Goal: Task Accomplishment & Management: Manage account settings

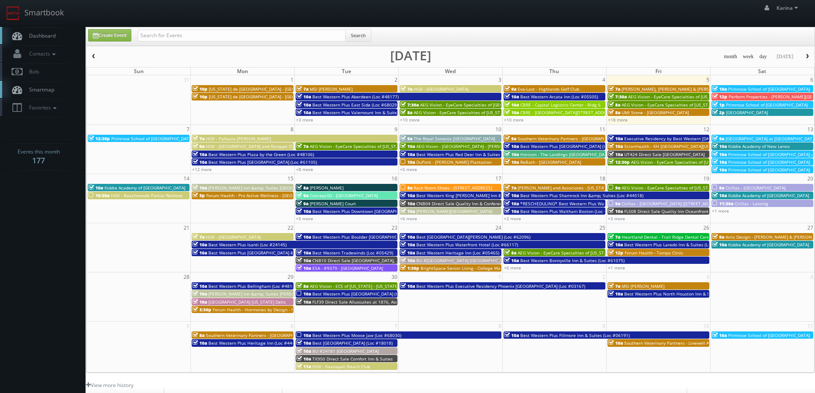
click at [46, 37] on span "Dashboard" at bounding box center [40, 35] width 31 height 7
click at [307, 171] on link "+8 more" at bounding box center [304, 169] width 17 height 6
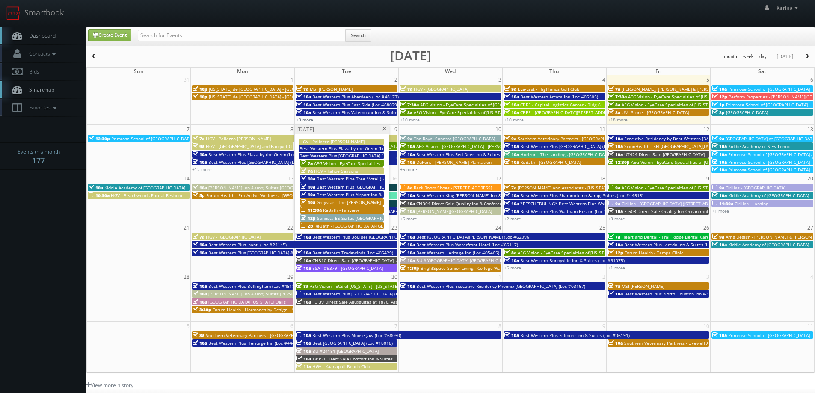
click at [307, 121] on link "+3 more" at bounding box center [304, 120] width 17 height 6
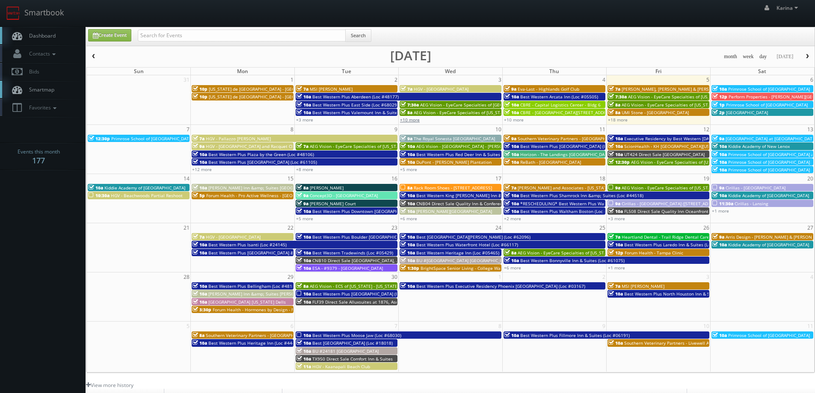
click at [407, 120] on link "+10 more" at bounding box center [410, 120] width 20 height 6
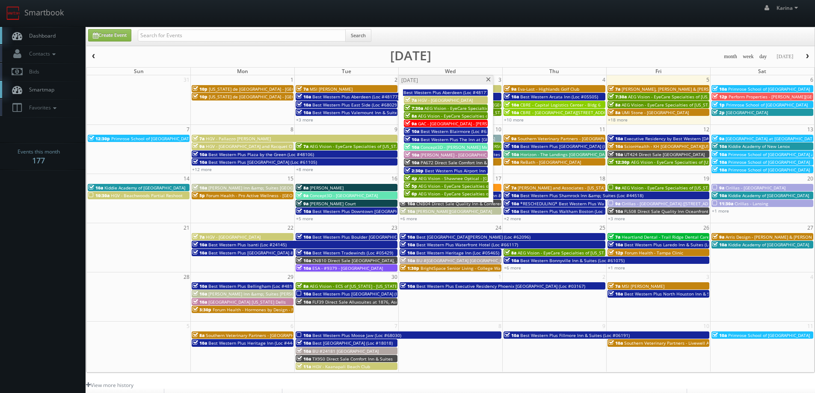
click at [442, 154] on span "[PERSON_NAME] - [GEOGRAPHIC_DATA] Apartments - Exteriors" at bounding box center [484, 155] width 127 height 6
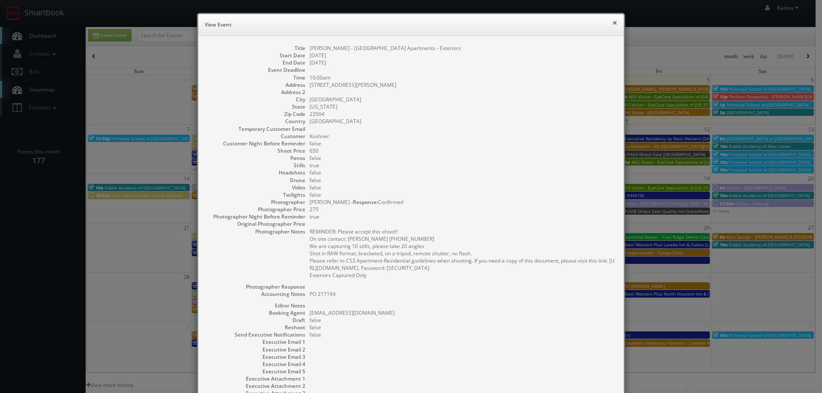
click at [612, 21] on button "×" at bounding box center [614, 23] width 5 height 6
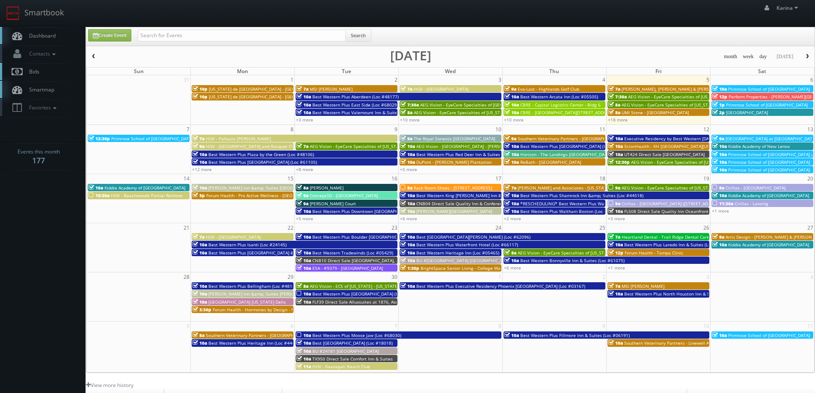
click at [46, 71] on link "Bids" at bounding box center [43, 72] width 86 height 18
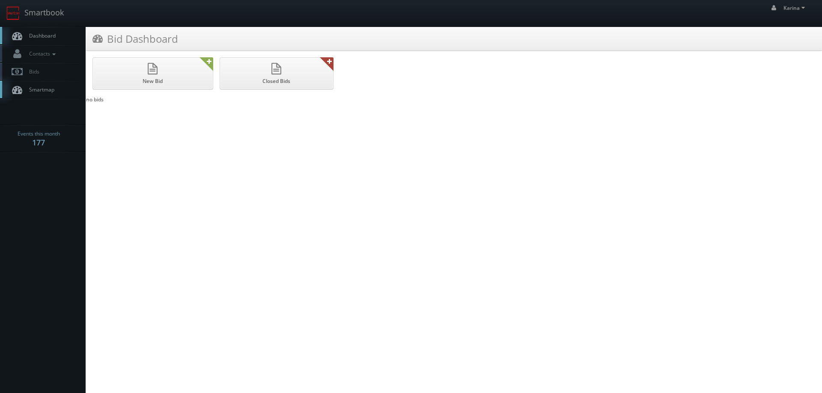
click at [53, 87] on span "Smartmap" at bounding box center [40, 89] width 30 height 7
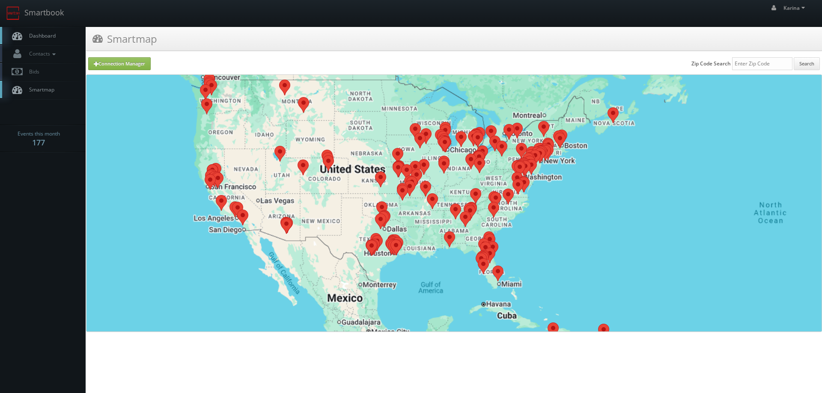
click at [52, 38] on span "Dashboard" at bounding box center [40, 35] width 31 height 7
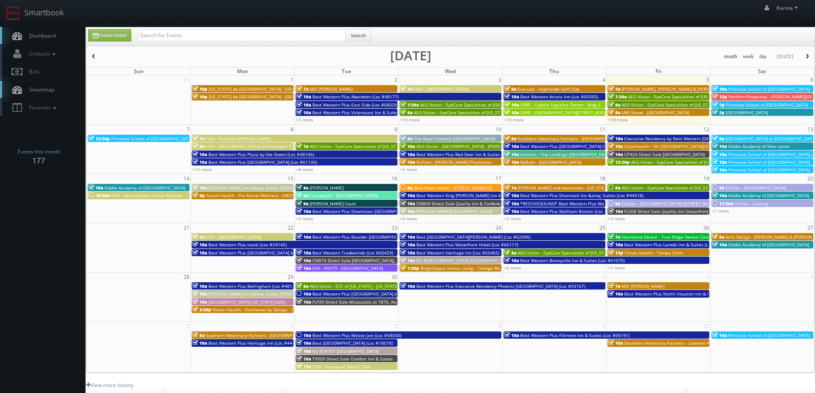
click at [29, 210] on body "Smartbook Toggle Side Navigation Toggle Top Navigation [PERSON_NAME] [PERSON_NA…" at bounding box center [407, 274] width 815 height 549
click at [48, 39] on span "Dashboard" at bounding box center [40, 35] width 31 height 7
click at [51, 42] on link "Dashboard" at bounding box center [43, 36] width 86 height 18
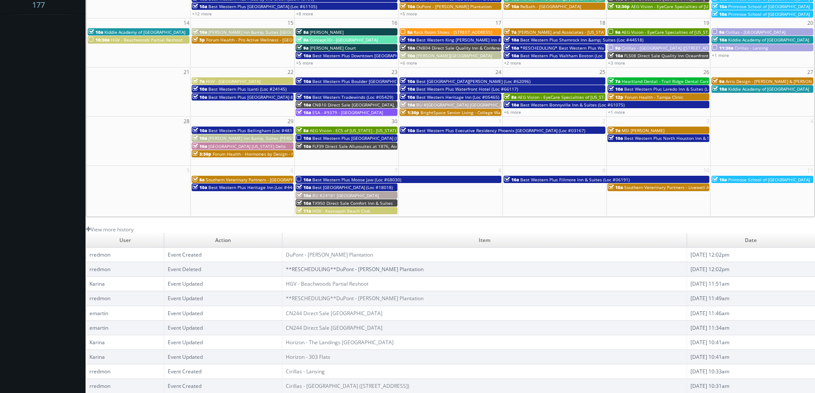
click at [45, 186] on body "Smartbook Toggle Side Navigation Toggle Top Navigation [PERSON_NAME] [PERSON_NA…" at bounding box center [407, 118] width 815 height 549
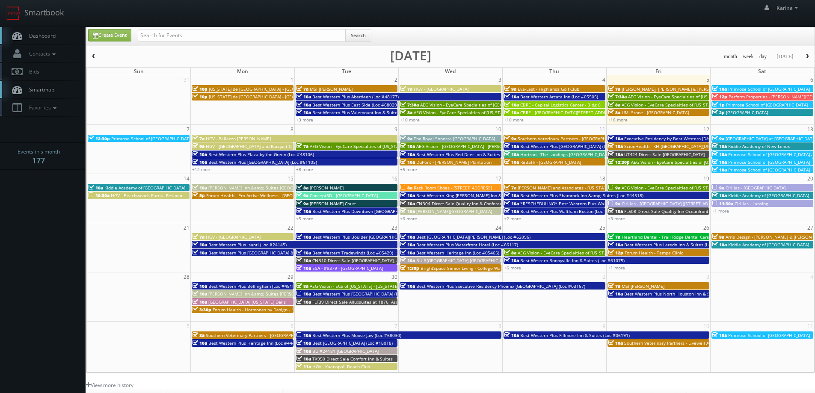
click at [46, 31] on link "Dashboard" at bounding box center [43, 36] width 86 height 18
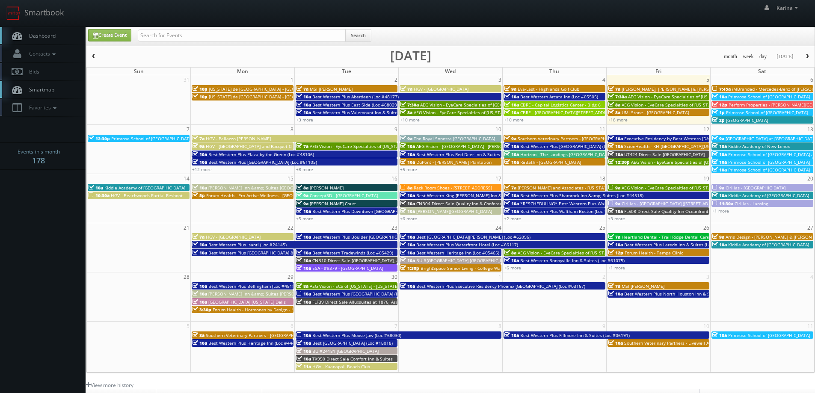
click at [48, 31] on link "Dashboard" at bounding box center [43, 36] width 86 height 18
click at [47, 39] on span "Dashboard" at bounding box center [40, 35] width 31 height 7
click at [44, 37] on span "Dashboard" at bounding box center [40, 35] width 31 height 7
click at [306, 171] on link "+8 more" at bounding box center [304, 169] width 17 height 6
click at [234, 220] on td "5p Forum Health - Pro Active Wellness - Silver Springs Clinic" at bounding box center [243, 206] width 104 height 31
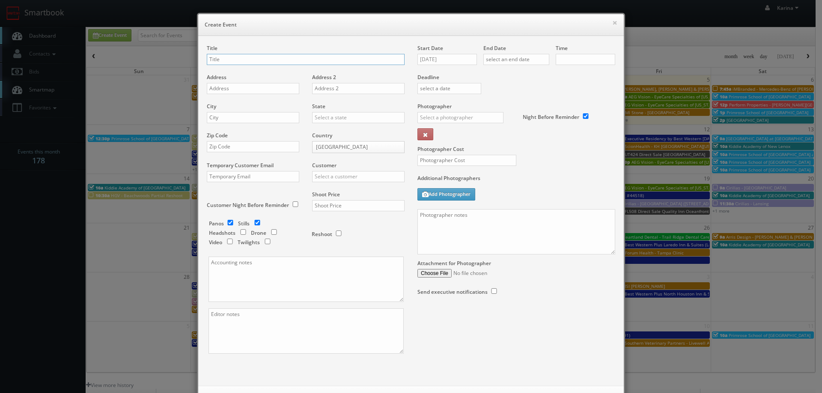
checkbox input "true"
type input "10:00am"
checkbox input "true"
click at [612, 24] on button "×" at bounding box center [614, 23] width 5 height 6
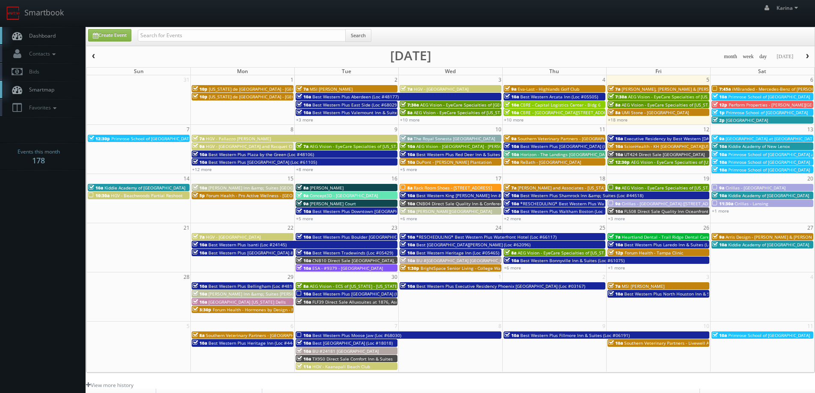
click at [339, 205] on span "[PERSON_NAME] Court" at bounding box center [333, 204] width 46 height 6
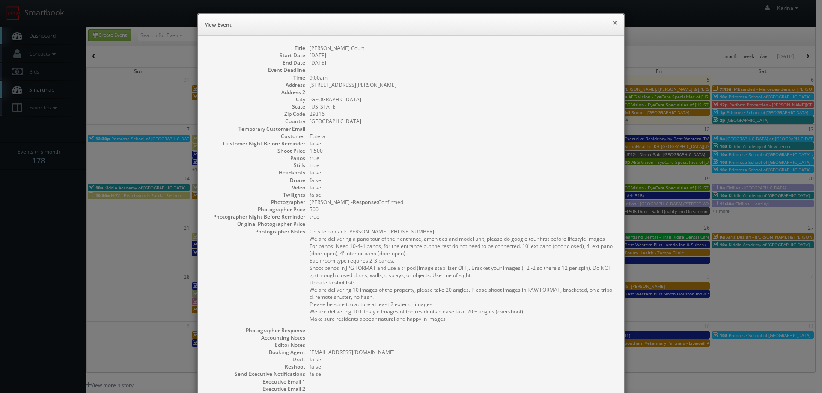
click at [612, 26] on button "×" at bounding box center [614, 23] width 5 height 6
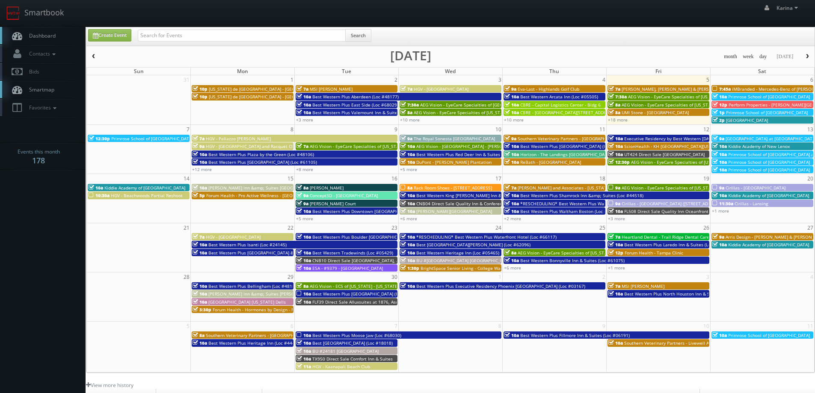
click at [25, 38] on span "Dashboard" at bounding box center [40, 35] width 31 height 7
click at [48, 37] on span "Dashboard" at bounding box center [40, 35] width 31 height 7
click at [54, 36] on span "Dashboard" at bounding box center [40, 35] width 31 height 7
click at [53, 34] on span "Dashboard" at bounding box center [40, 35] width 31 height 7
click at [617, 120] on link "+18 more" at bounding box center [618, 120] width 20 height 6
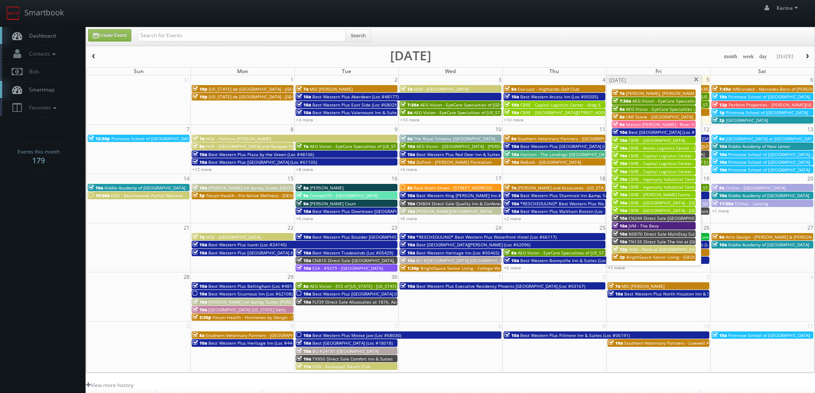
click at [694, 78] on span at bounding box center [697, 79] width 6 height 5
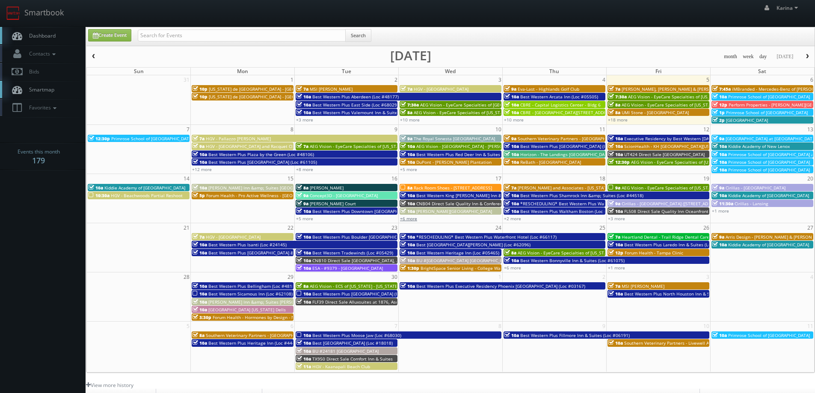
click at [409, 217] on link "+6 more" at bounding box center [408, 219] width 17 height 6
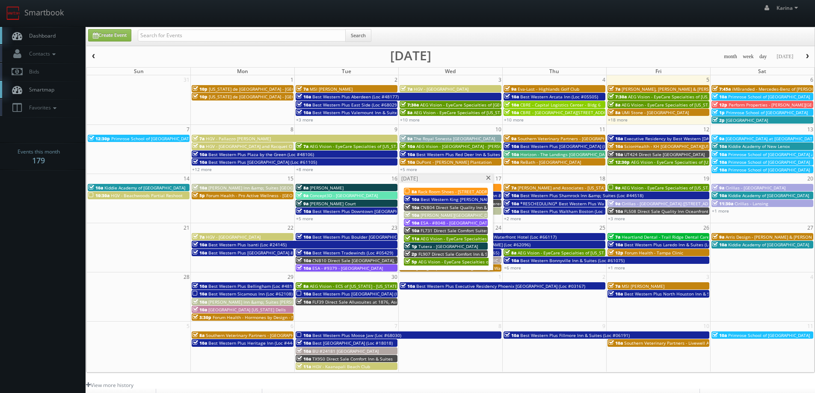
click at [440, 247] on span "Tutera - [GEOGRAPHIC_DATA]" at bounding box center [448, 247] width 59 height 6
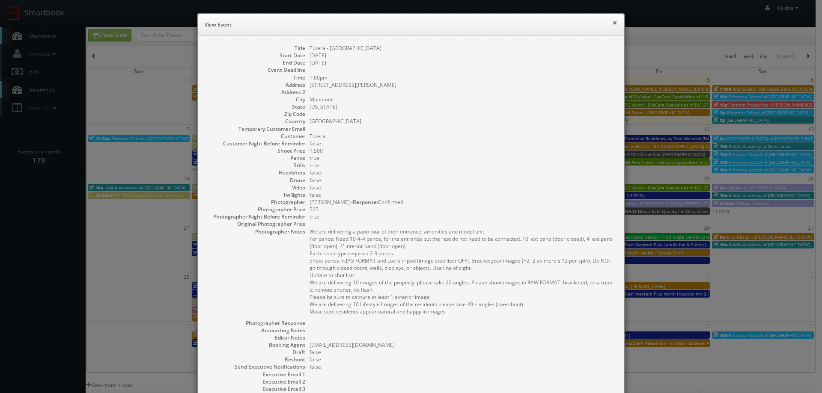
click at [612, 22] on button "×" at bounding box center [614, 23] width 5 height 6
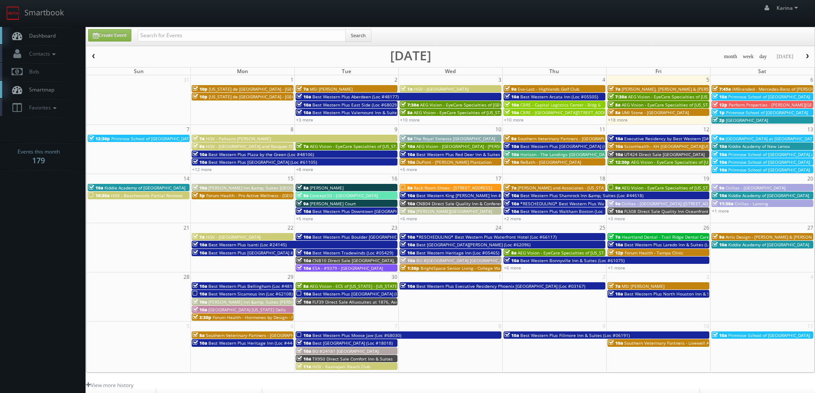
click at [435, 244] on span "Best [GEOGRAPHIC_DATA][PERSON_NAME] (Loc #62096)" at bounding box center [473, 245] width 114 height 6
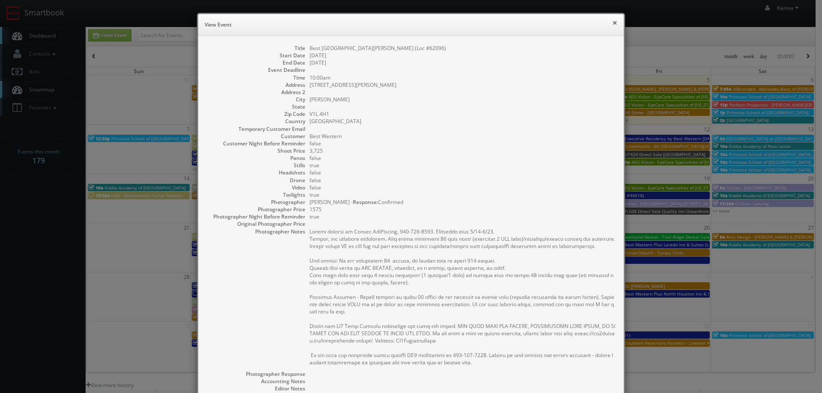
click at [612, 21] on button "×" at bounding box center [614, 23] width 5 height 6
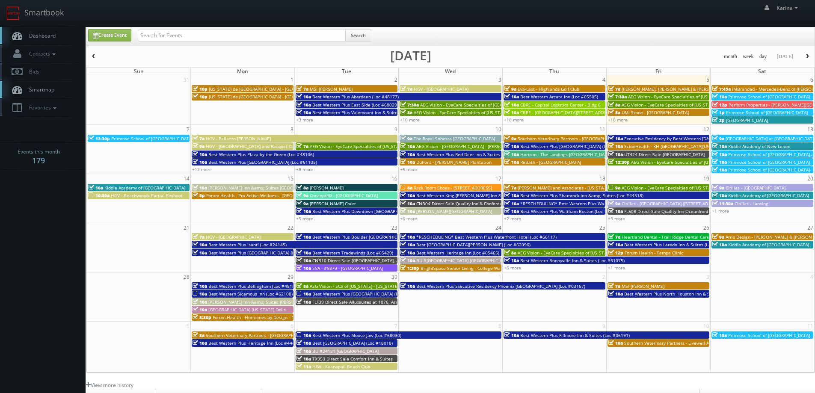
click at [443, 253] on span "Best Western Heritage Inn (Loc #05465)" at bounding box center [457, 253] width 83 height 6
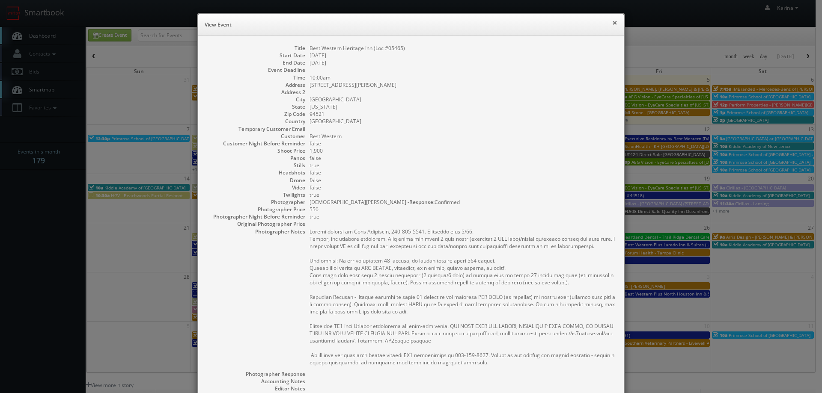
click at [612, 22] on button "×" at bounding box center [614, 23] width 5 height 6
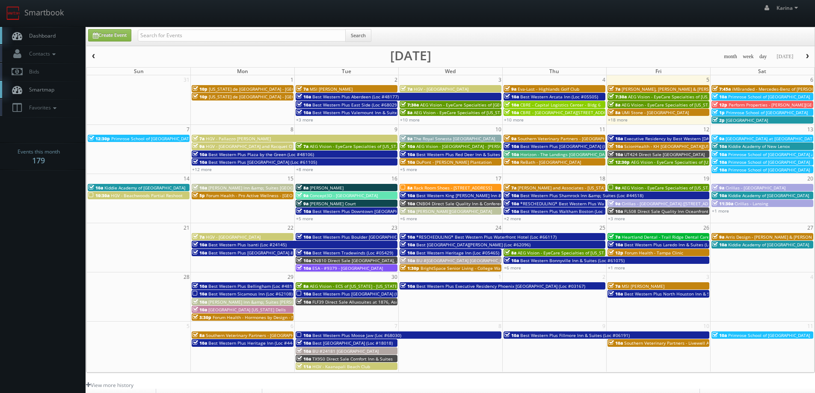
click at [430, 261] on span "BU #[GEOGRAPHIC_DATA] [GEOGRAPHIC_DATA]" at bounding box center [463, 261] width 95 height 6
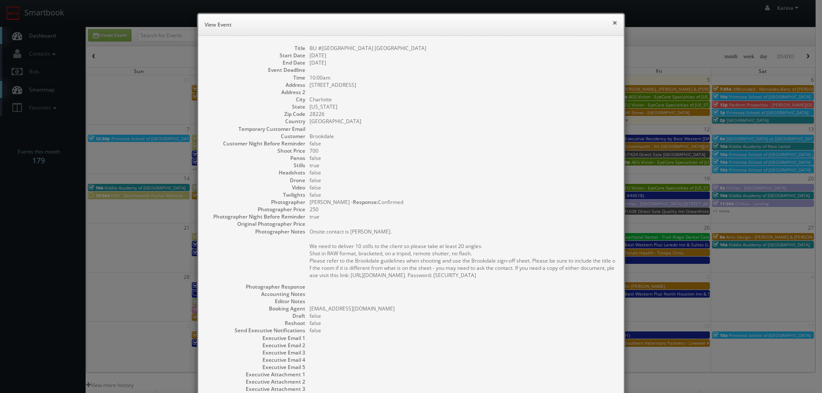
click at [612, 23] on button "×" at bounding box center [614, 23] width 5 height 6
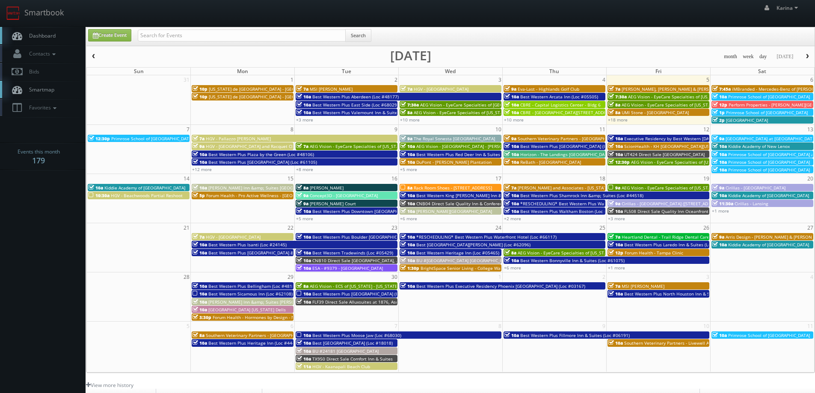
click at [450, 267] on span "BrightSpace Senior Living - College Walk" at bounding box center [462, 268] width 83 height 6
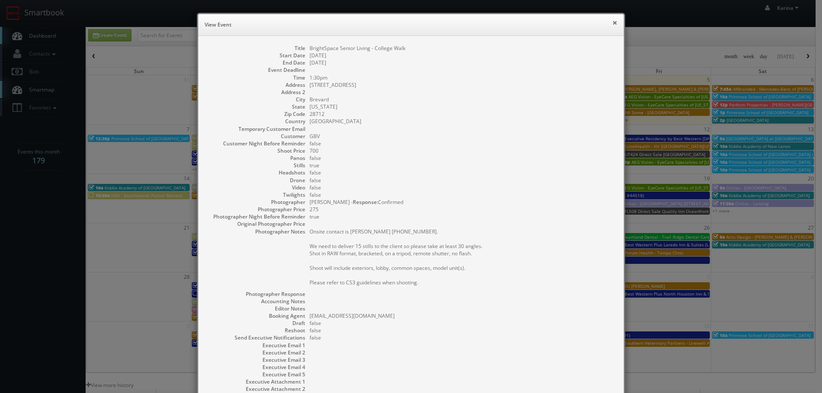
click at [612, 23] on button "×" at bounding box center [614, 23] width 5 height 6
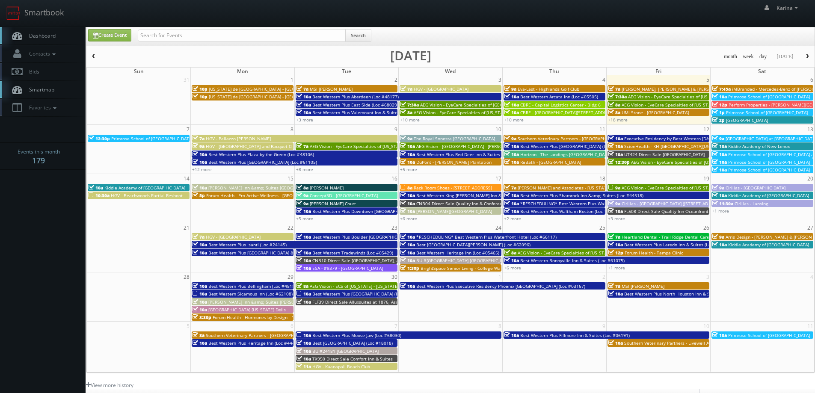
click at [54, 223] on body "Smartbook Toggle Side Navigation Toggle Top Navigation Karina Karina Profile Lo…" at bounding box center [407, 274] width 815 height 549
click at [36, 38] on span "Dashboard" at bounding box center [40, 35] width 31 height 7
click at [24, 222] on body "Smartbook Toggle Side Navigation Toggle Top Navigation Karina Karina Profile Lo…" at bounding box center [407, 274] width 815 height 549
click at [760, 97] on span "Primrose School of [GEOGRAPHIC_DATA]" at bounding box center [769, 97] width 82 height 6
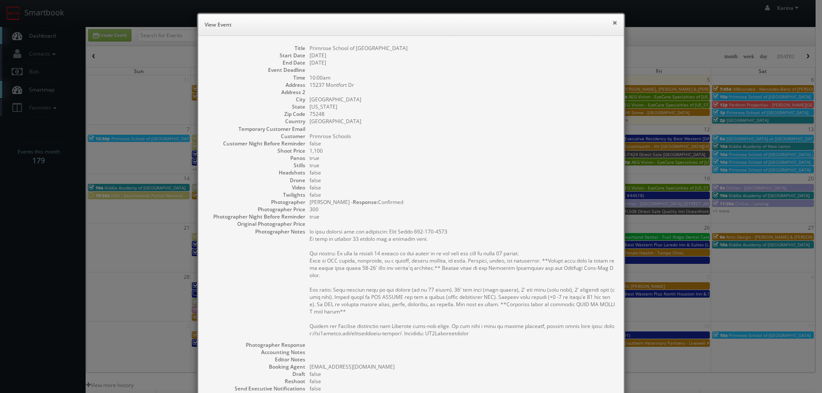
click at [612, 21] on button "×" at bounding box center [614, 23] width 5 height 6
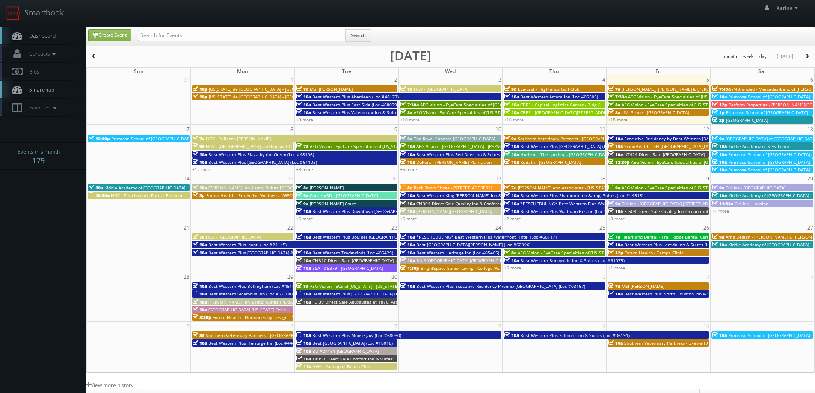
click at [244, 36] on input "text" at bounding box center [242, 36] width 208 height 12
type input "steve wheeler"
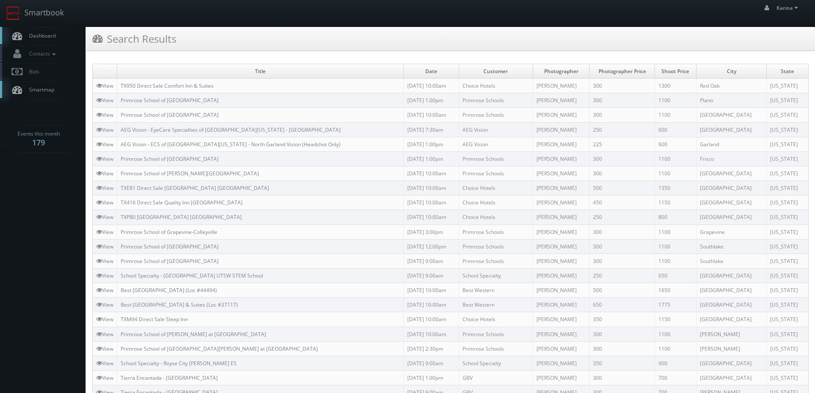
click at [45, 36] on span "Dashboard" at bounding box center [40, 35] width 31 height 7
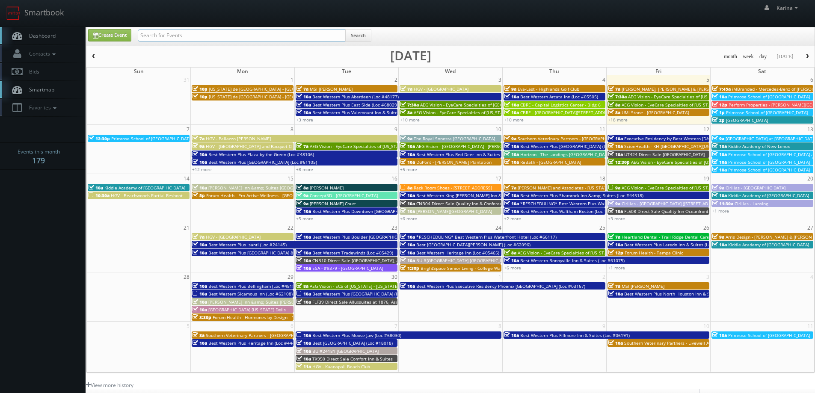
click at [208, 37] on input "text" at bounding box center [242, 36] width 208 height 12
click at [770, 98] on span "Primrose School of [GEOGRAPHIC_DATA]" at bounding box center [769, 97] width 82 height 6
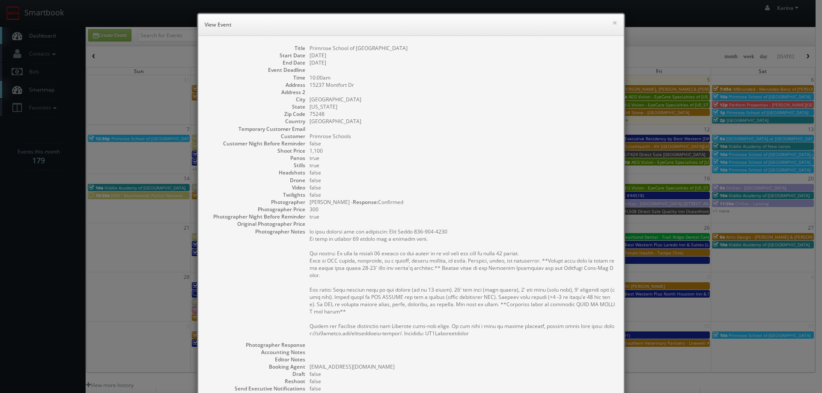
scroll to position [126, 0]
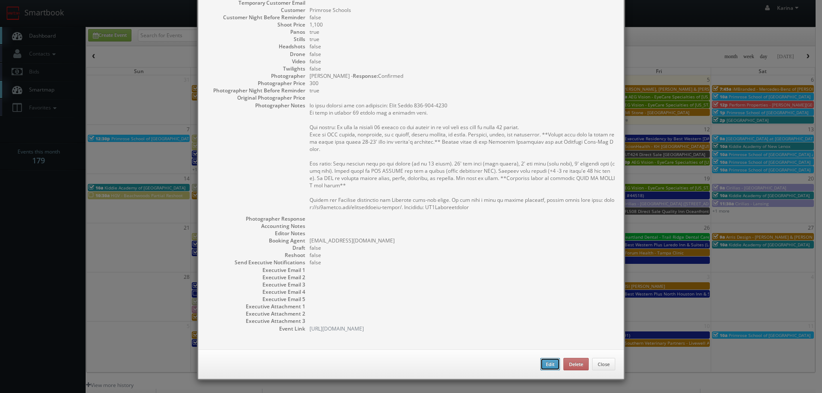
click at [544, 361] on button "Edit" at bounding box center [550, 364] width 20 height 13
type input "Primrose School of [GEOGRAPHIC_DATA]"
type input "15237 Montfort Dr"
type input "[GEOGRAPHIC_DATA]"
type input "75248"
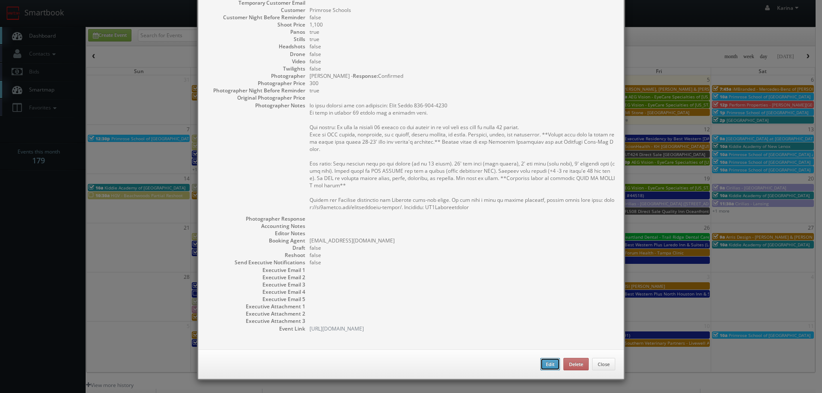
type input "1,100"
checkbox input "true"
type input "[DATE]"
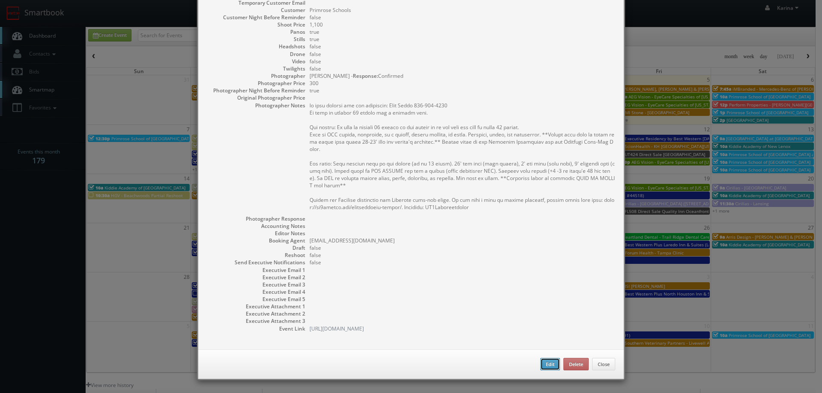
type input "10:00am"
checkbox input "true"
type textarea "on site contact for all locations: [PERSON_NAME] [PHONE_NUMBER] We need to deli…"
type input "1,100"
select select "[US_STATE]"
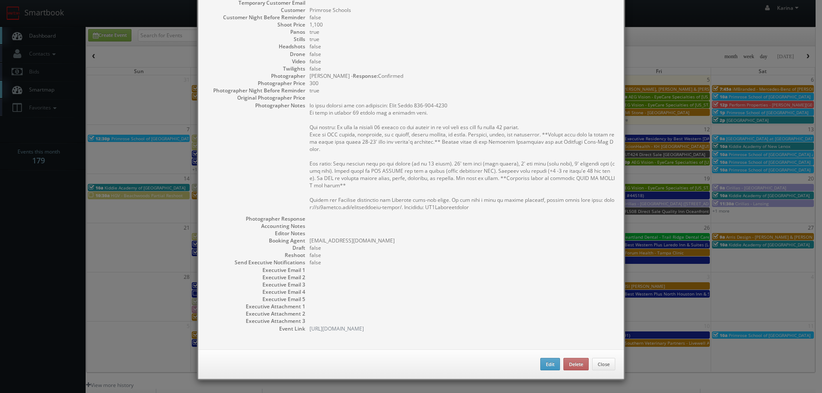
select select "[EMAIL_ADDRESS][DOMAIN_NAME]"
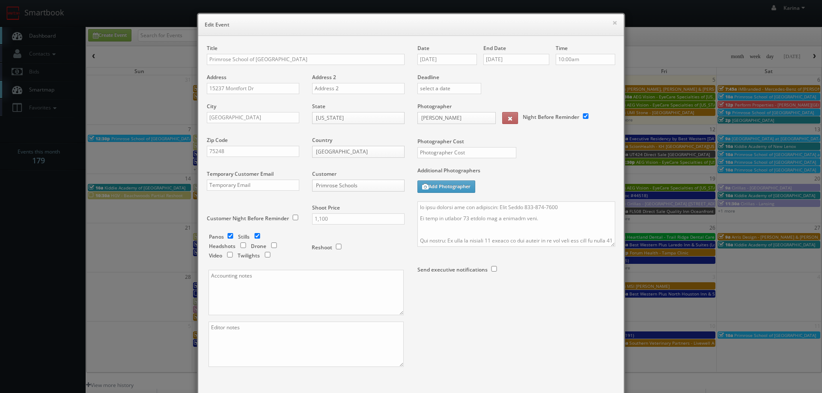
select select "[PERSON_NAME][EMAIL_ADDRESS][DOMAIN_NAME]"
type input "300"
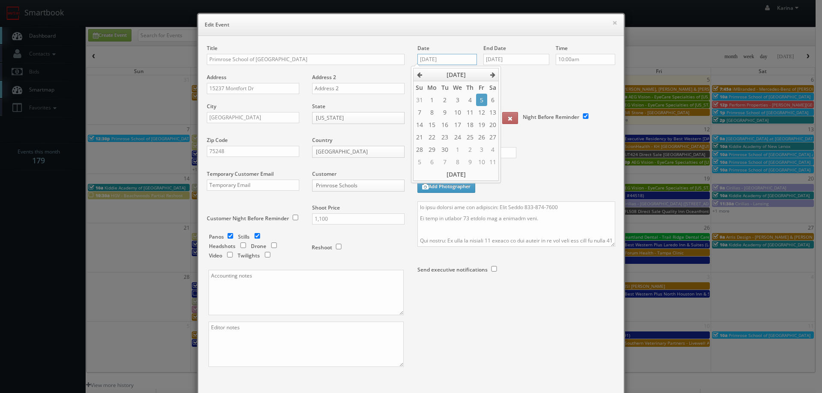
click at [446, 58] on input "[DATE]" at bounding box center [446, 59] width 59 height 11
click at [490, 114] on td "13" at bounding box center [493, 112] width 12 height 12
type input "[DATE]"
click at [503, 58] on input "[DATE]" at bounding box center [516, 59] width 66 height 11
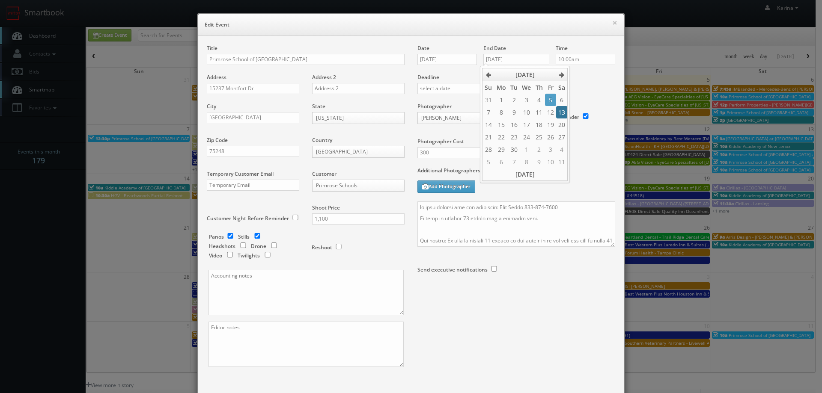
click at [558, 111] on td "13" at bounding box center [562, 112] width 12 height 12
type input "[DATE]"
click at [586, 89] on div "Deadline" at bounding box center [516, 74] width 211 height 58
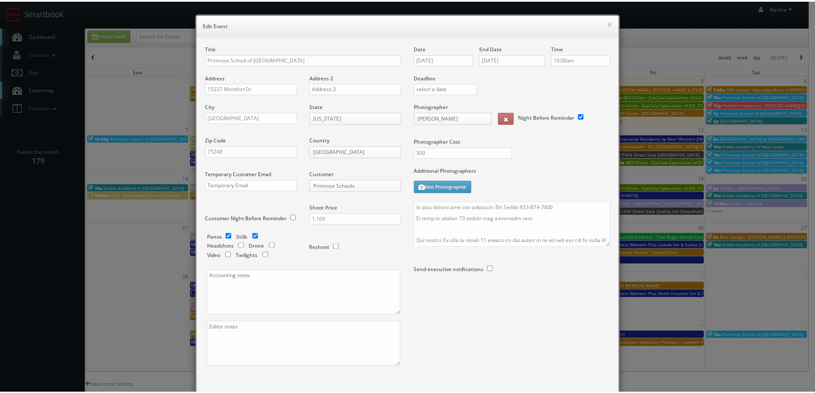
scroll to position [50, 0]
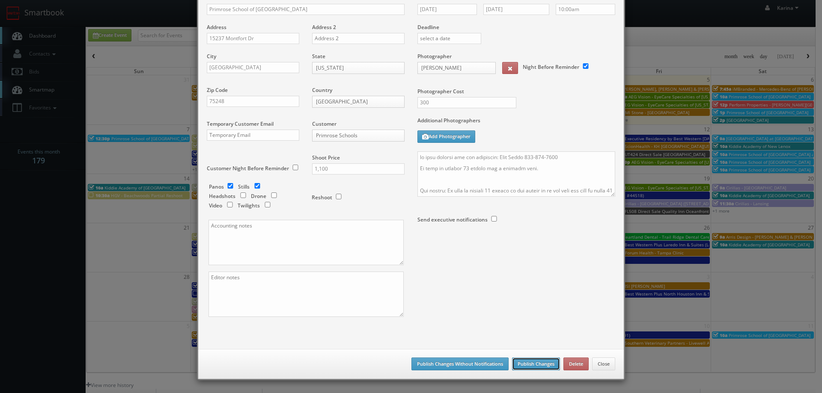
click at [527, 363] on button "Publish Changes" at bounding box center [536, 364] width 48 height 13
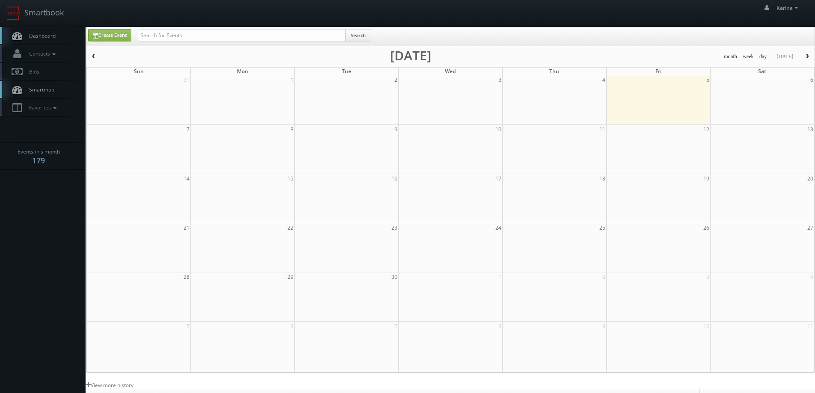
click at [36, 35] on span "Dashboard" at bounding box center [40, 35] width 31 height 7
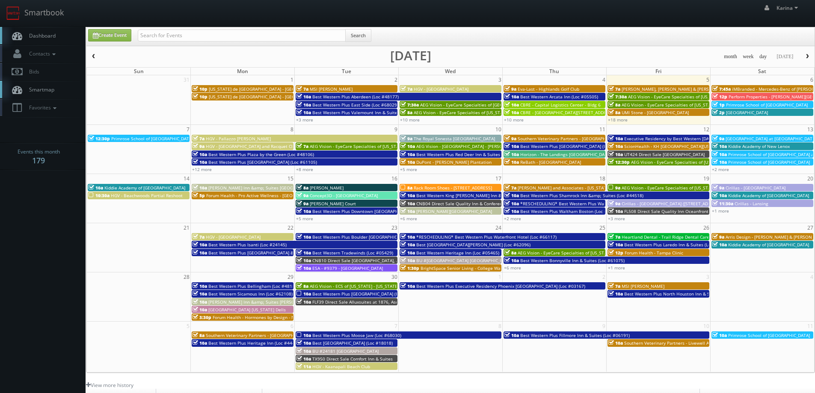
click at [770, 104] on span "Primrose School of [GEOGRAPHIC_DATA]" at bounding box center [767, 105] width 82 height 6
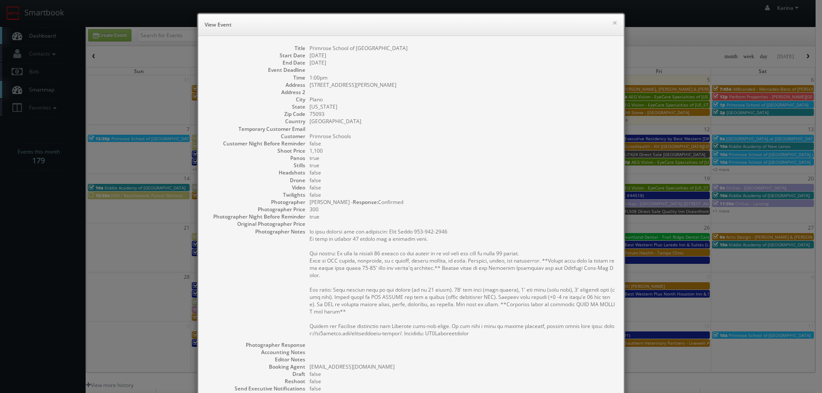
scroll to position [126, 0]
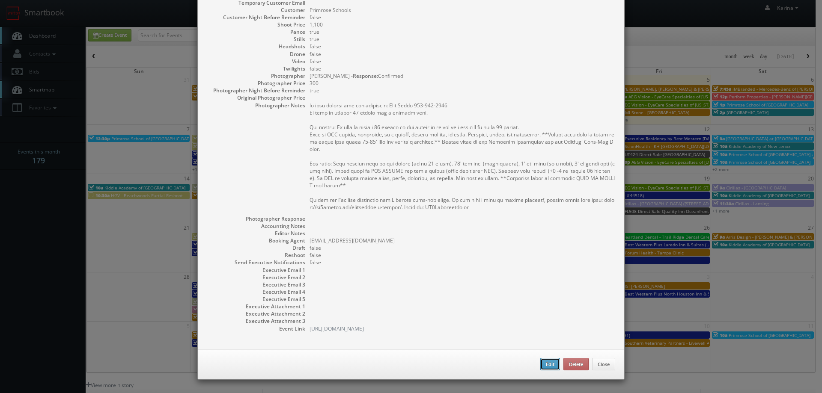
click at [540, 361] on button "Edit" at bounding box center [550, 364] width 20 height 13
select select "[US_STATE]"
select select "[PERSON_NAME][EMAIL_ADDRESS][DOMAIN_NAME]"
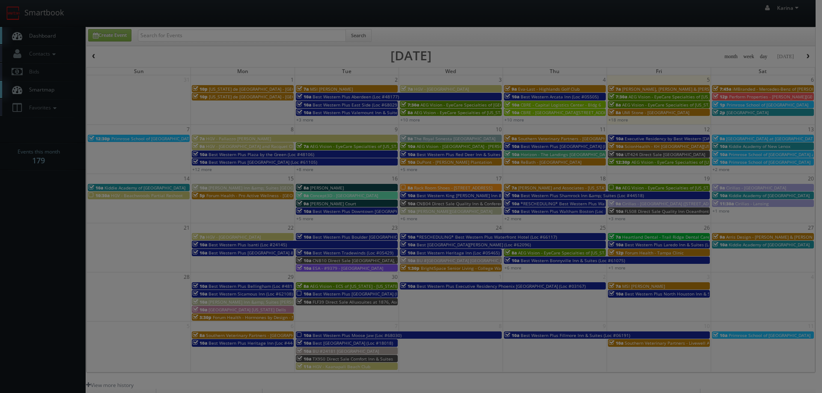
type input "1,100"
select select "[EMAIL_ADDRESS][DOMAIN_NAME]"
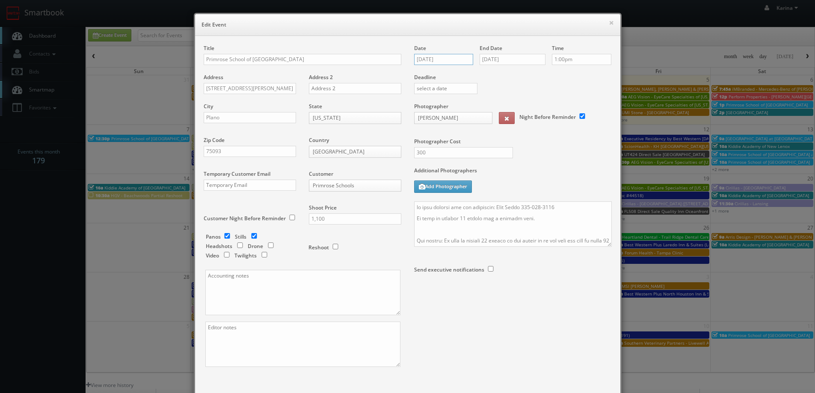
click at [444, 56] on input "[DATE]" at bounding box center [443, 59] width 59 height 11
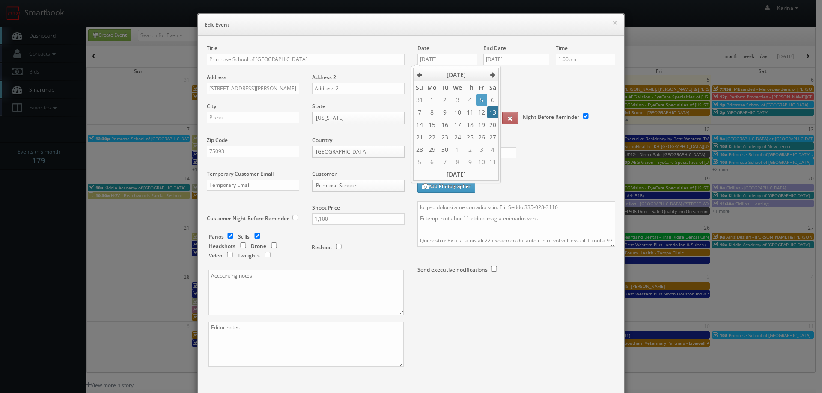
click at [493, 113] on td "13" at bounding box center [493, 112] width 12 height 12
type input "09/13/2025"
click at [500, 59] on input "[DATE]" at bounding box center [516, 59] width 66 height 11
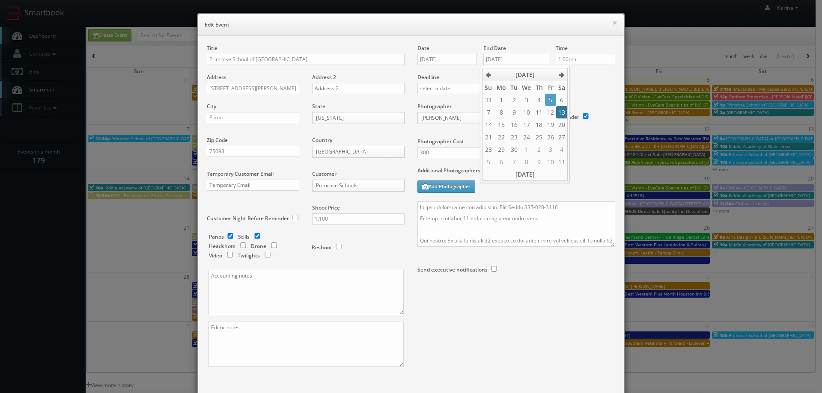
click at [565, 113] on td "13" at bounding box center [562, 112] width 12 height 12
type input "09/13/2025"
click at [582, 82] on div "Deadline" at bounding box center [516, 74] width 211 height 58
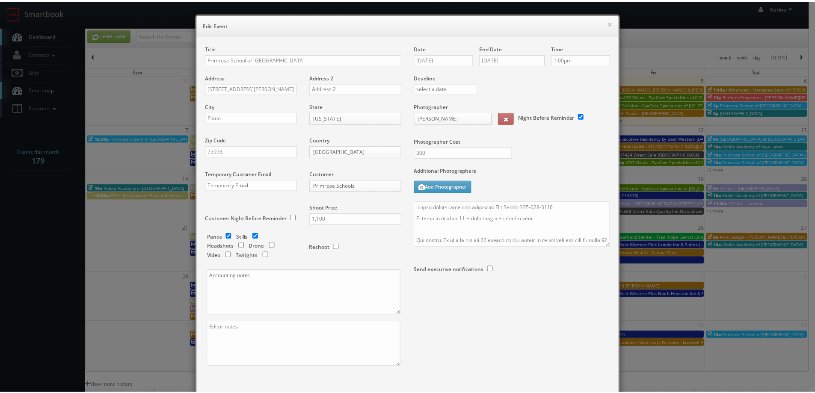
scroll to position [50, 0]
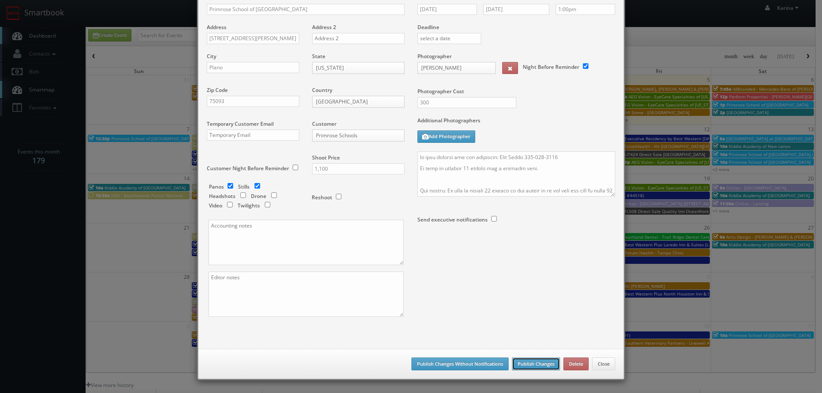
click at [537, 359] on button "Publish Changes" at bounding box center [536, 364] width 48 height 13
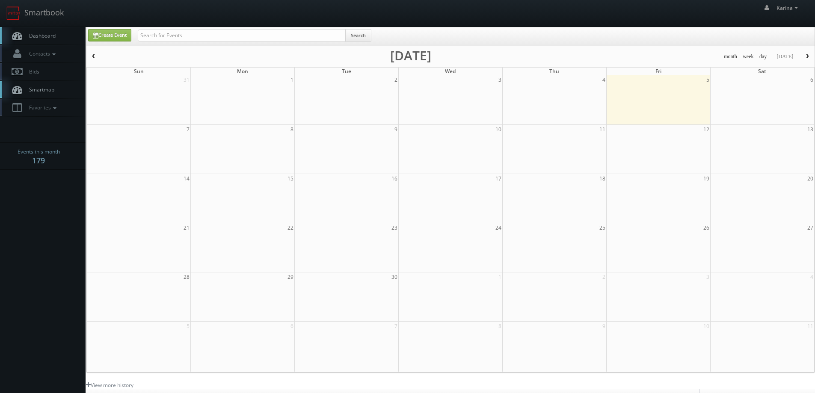
click at [38, 35] on span "Dashboard" at bounding box center [40, 35] width 31 height 7
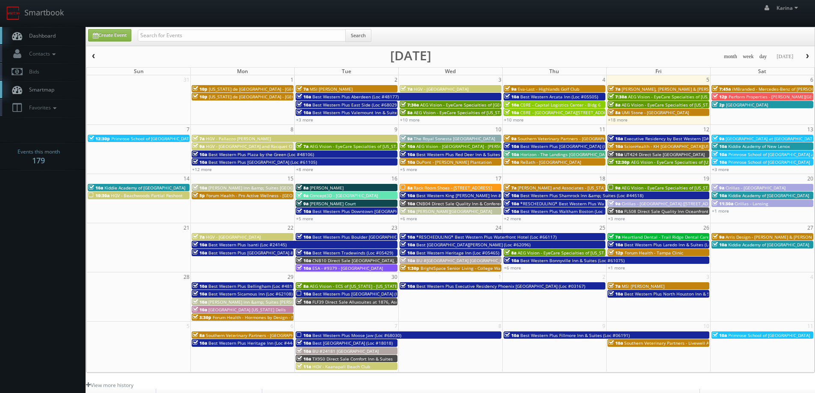
click at [768, 107] on span "[GEOGRAPHIC_DATA]" at bounding box center [747, 105] width 42 height 6
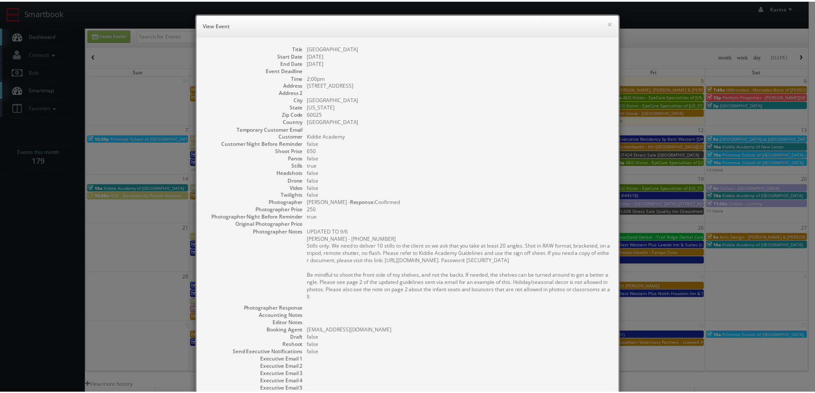
scroll to position [90, 0]
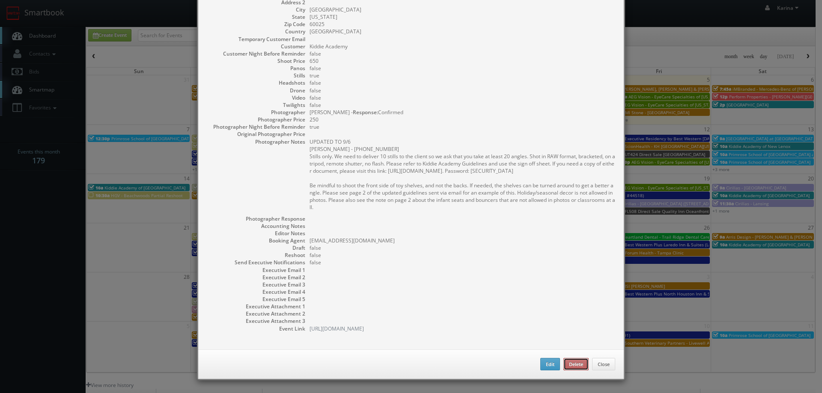
drag, startPoint x: 571, startPoint y: 366, endPoint x: 450, endPoint y: 32, distance: 355.4
click at [571, 366] on button "Delete" at bounding box center [575, 364] width 25 height 13
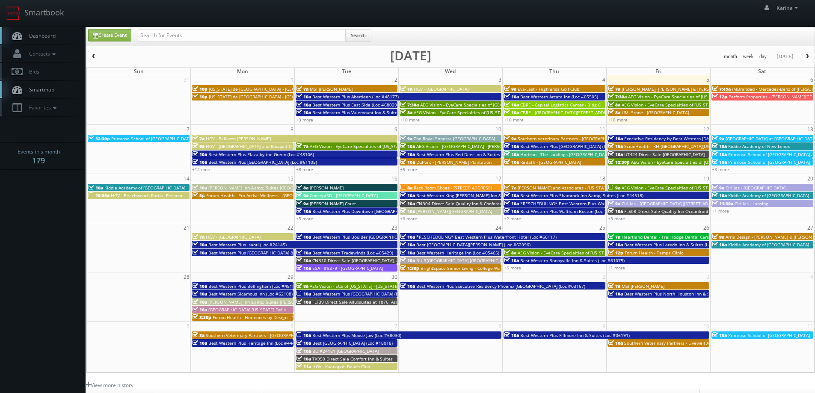
click at [38, 226] on body "Smartbook Toggle Side Navigation Toggle Top Navigation [PERSON_NAME] [PERSON_NA…" at bounding box center [407, 274] width 815 height 549
click at [51, 224] on body "Smartbook Toggle Side Navigation Toggle Top Navigation [PERSON_NAME] [PERSON_NA…" at bounding box center [407, 274] width 815 height 549
click at [65, 37] on link "Dashboard" at bounding box center [43, 36] width 86 height 18
click at [61, 208] on body "Smartbook Toggle Side Navigation Toggle Top Navigation Karina Karina Profile Lo…" at bounding box center [407, 274] width 815 height 549
click at [51, 240] on body "Smartbook Toggle Side Navigation Toggle Top Navigation Karina Karina Profile Lo…" at bounding box center [407, 274] width 815 height 549
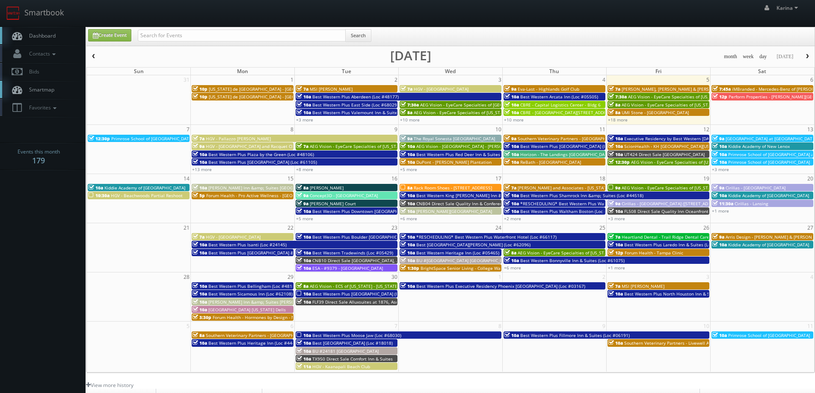
click at [45, 40] on link "Dashboard" at bounding box center [43, 36] width 86 height 18
click at [49, 39] on link "Dashboard" at bounding box center [43, 36] width 86 height 18
click at [49, 35] on span "Dashboard" at bounding box center [40, 35] width 31 height 7
click at [37, 36] on span "Dashboard" at bounding box center [40, 35] width 31 height 7
click at [22, 39] on icon at bounding box center [17, 35] width 13 height 11
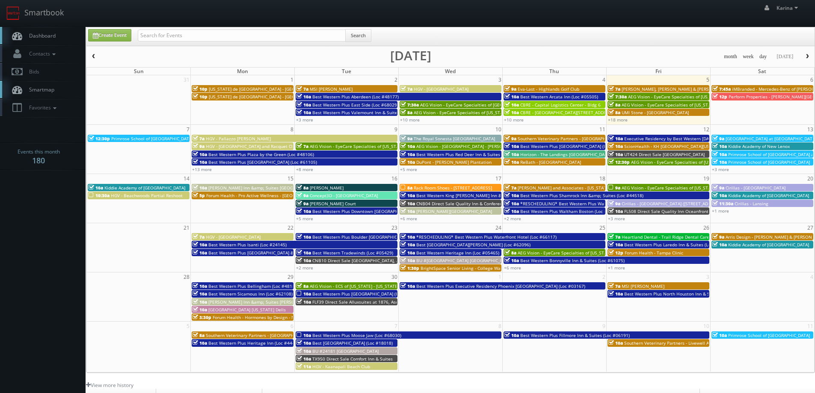
click at [51, 191] on body "Smartbook Toggle Side Navigation Toggle Top Navigation Karina Karina Profile Lo…" at bounding box center [407, 274] width 815 height 549
click at [722, 170] on link "+3 more" at bounding box center [720, 169] width 17 height 6
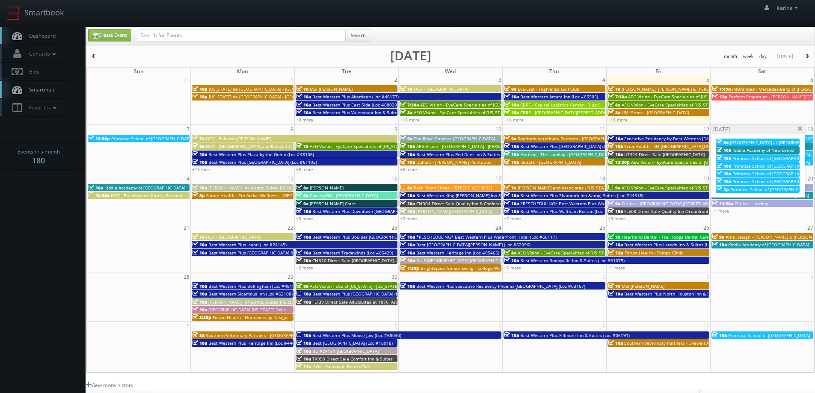
click at [799, 128] on span at bounding box center [801, 129] width 6 height 5
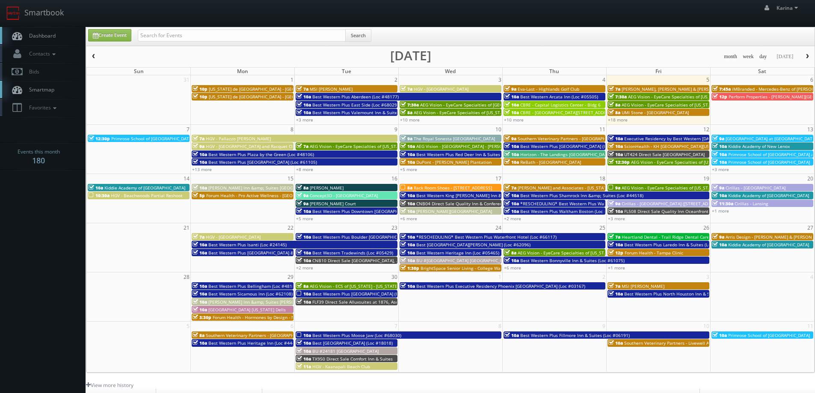
click at [777, 146] on span "Kiddie Academy of New Lenox" at bounding box center [759, 146] width 62 height 6
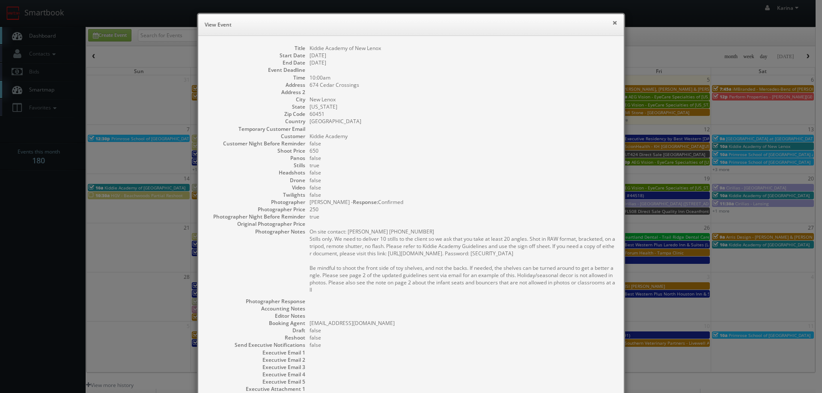
click at [613, 25] on button "×" at bounding box center [614, 23] width 5 height 6
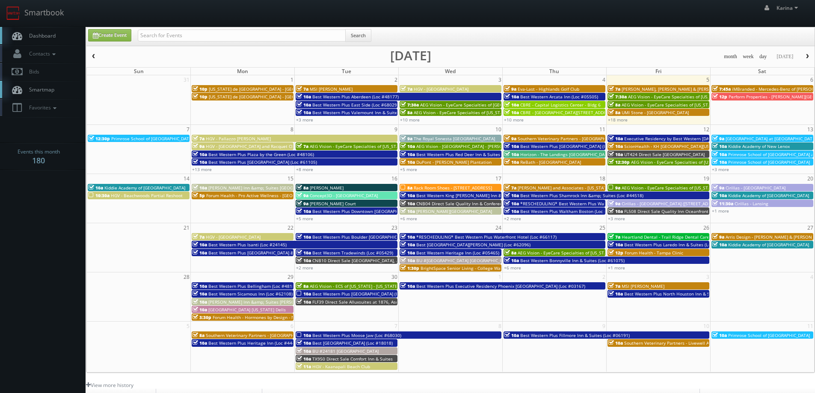
click at [768, 89] on span "iMBranded - Mercedes-Benz of [PERSON_NAME][GEOGRAPHIC_DATA]" at bounding box center [802, 89] width 140 height 6
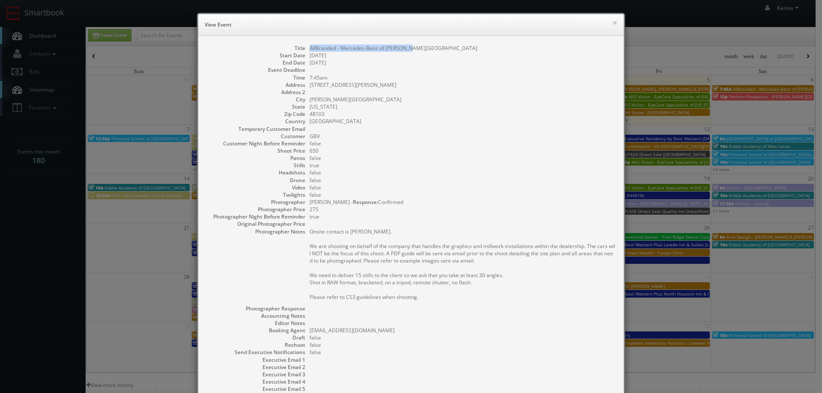
drag, startPoint x: 408, startPoint y: 47, endPoint x: 306, endPoint y: 48, distance: 101.4
click at [309, 48] on dd "iMBranded - Mercedes-Benz of Ann Arbor" at bounding box center [462, 48] width 306 height 7
copy dd "iMBranded - Mercedes-Benz of Ann Arbor"
click at [612, 21] on button "×" at bounding box center [614, 23] width 5 height 6
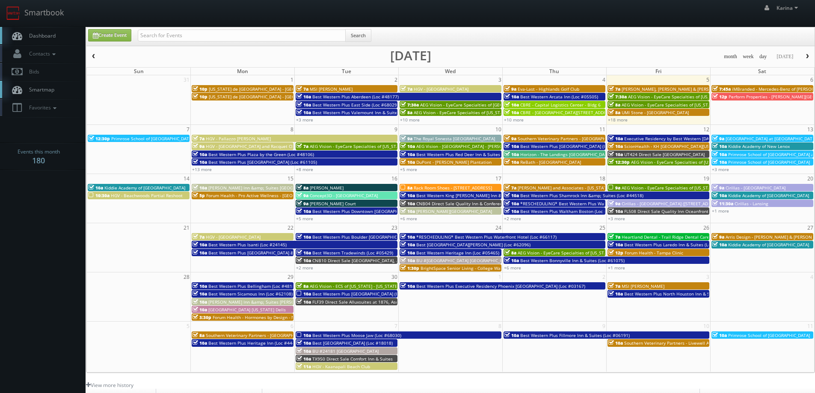
click at [163, 139] on span "Primrose School of [GEOGRAPHIC_DATA][PERSON_NAME]" at bounding box center [169, 139] width 116 height 6
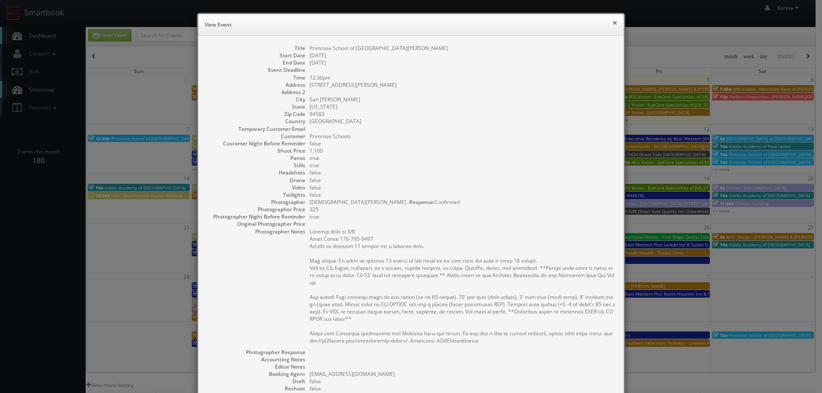
click at [612, 23] on button "×" at bounding box center [614, 23] width 5 height 6
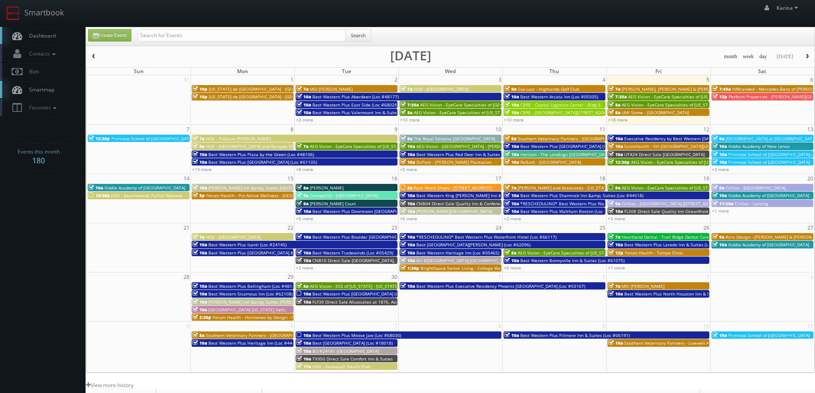
click at [61, 37] on link "Dashboard" at bounding box center [43, 36] width 86 height 18
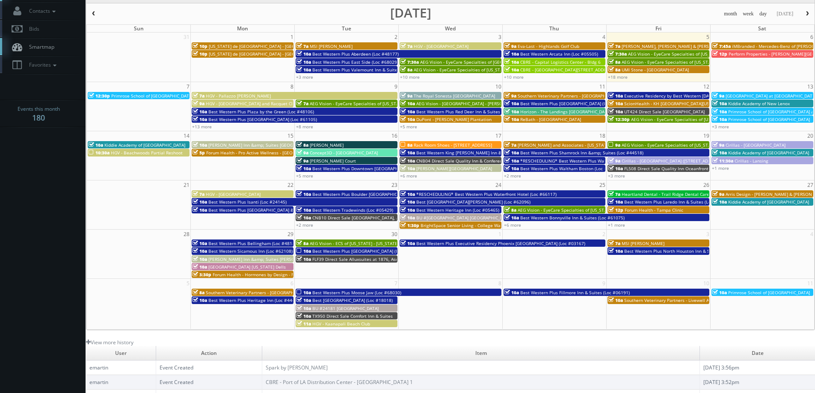
scroll to position [128, 0]
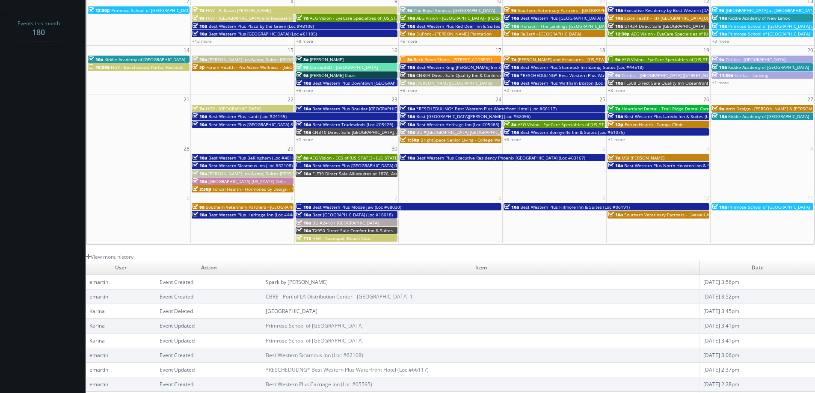
click at [302, 284] on link "Spark by [PERSON_NAME]" at bounding box center [297, 282] width 62 height 7
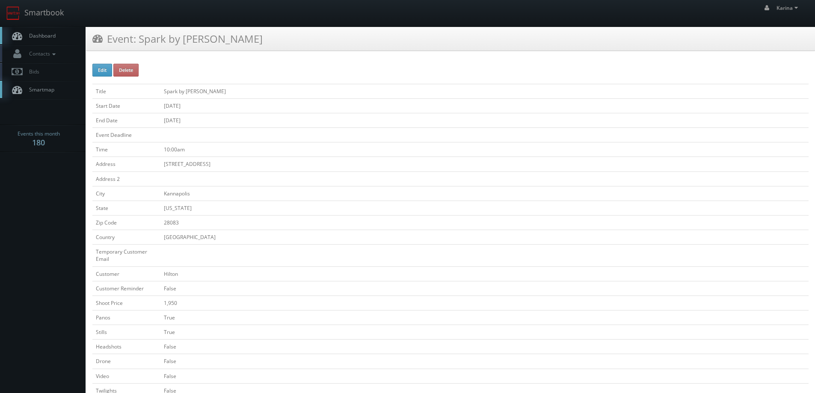
click at [27, 39] on span "Dashboard" at bounding box center [40, 35] width 31 height 7
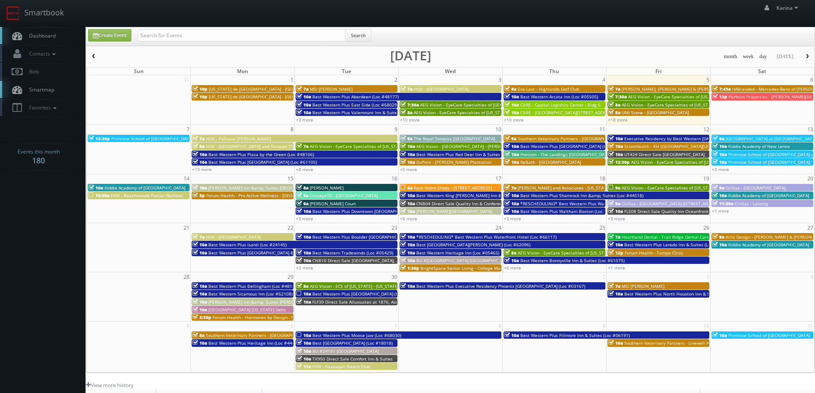
click at [62, 237] on body "Smartbook Toggle Side Navigation Toggle Top Navigation [PERSON_NAME] [PERSON_NA…" at bounding box center [407, 274] width 815 height 549
click at [45, 36] on span "Dashboard" at bounding box center [40, 35] width 31 height 7
click at [34, 206] on body "Smartbook Toggle Side Navigation Toggle Top Navigation [PERSON_NAME] [PERSON_NA…" at bounding box center [407, 274] width 815 height 549
click at [38, 37] on span "Dashboard" at bounding box center [40, 35] width 31 height 7
click at [411, 119] on link "+10 more" at bounding box center [410, 120] width 20 height 6
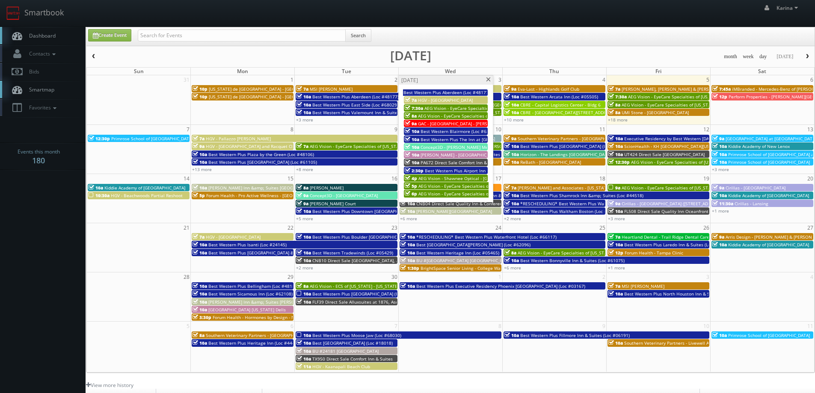
click at [469, 194] on span "AEG Vision - EyeCare Specialties of [US_STATE] – [PERSON_NAME] Vision Care" at bounding box center [498, 194] width 158 height 6
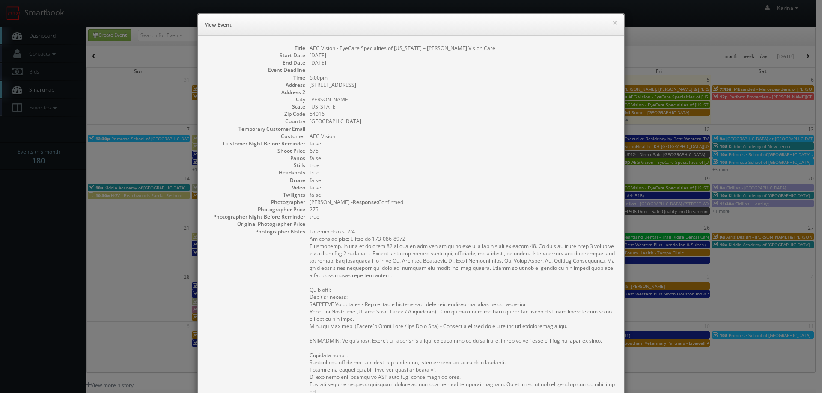
click at [581, 72] on dd at bounding box center [462, 69] width 306 height 7
click at [612, 20] on button "×" at bounding box center [614, 23] width 5 height 6
